Goal: Find specific page/section: Find specific page/section

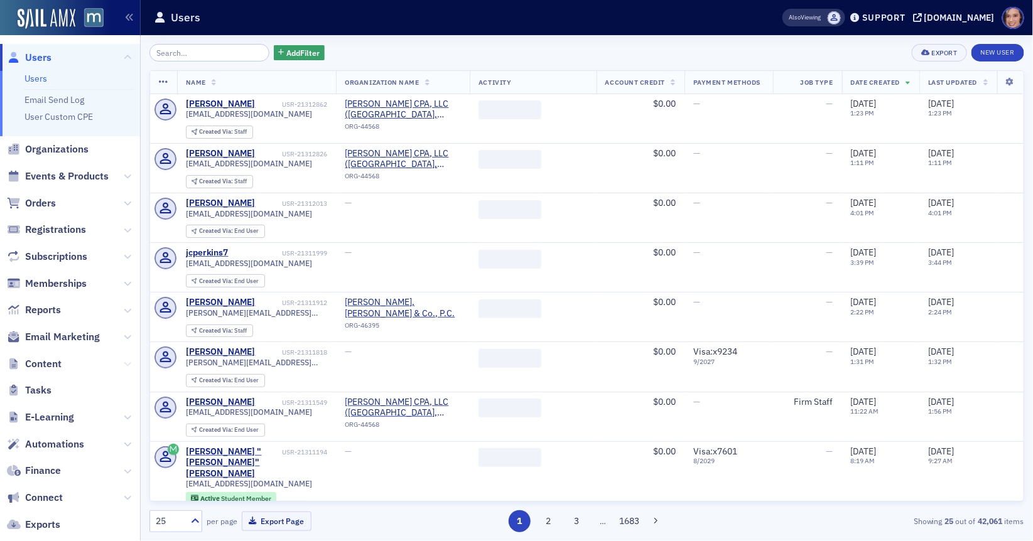
click at [131, 366] on icon at bounding box center [128, 365] width 8 height 8
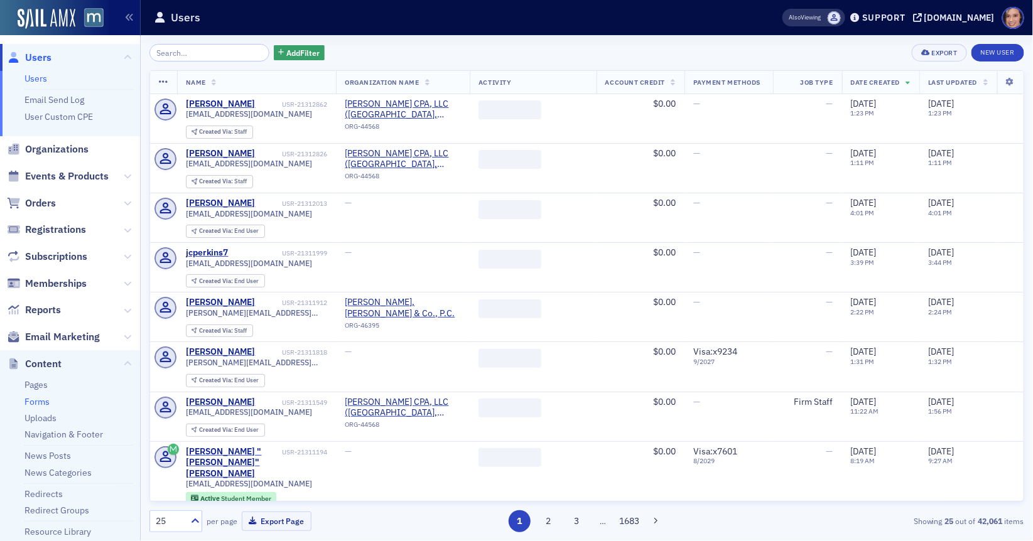
click at [36, 398] on link "Forms" at bounding box center [36, 401] width 25 height 11
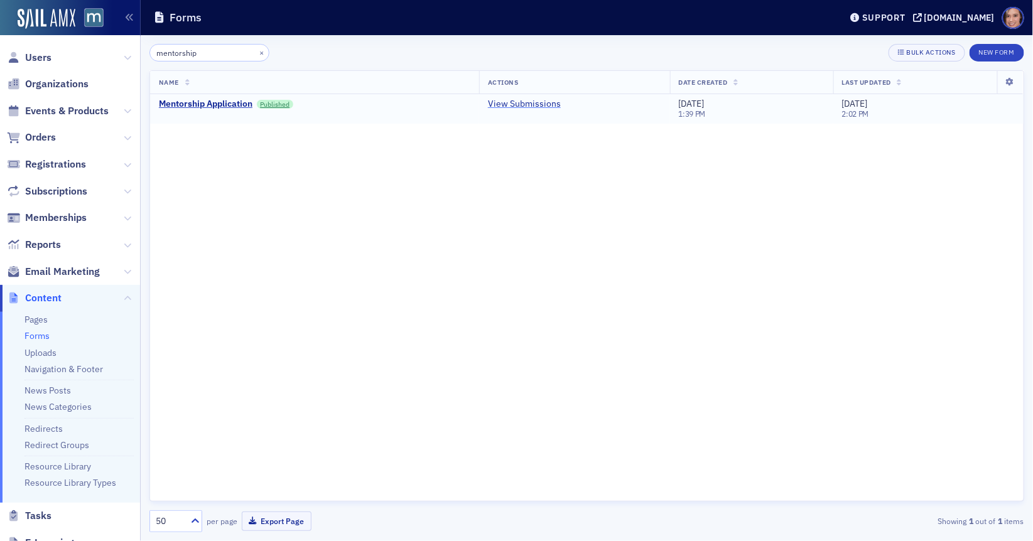
type input "mentorship"
click at [538, 100] on link "View Submissions" at bounding box center [524, 104] width 73 height 11
